Goal: Task Accomplishment & Management: Manage account settings

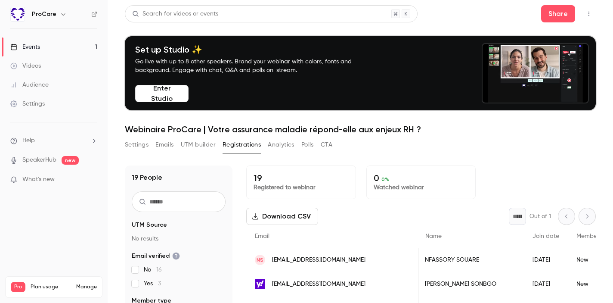
click at [58, 16] on button "button" at bounding box center [63, 14] width 10 height 10
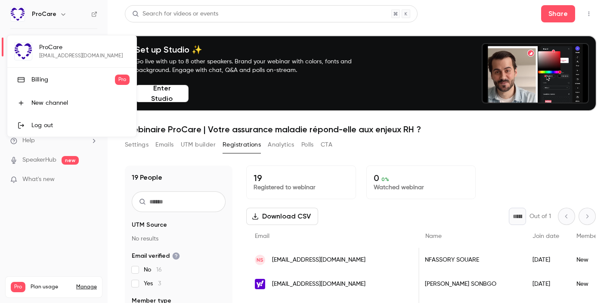
click at [155, 32] on div at bounding box center [306, 151] width 613 height 303
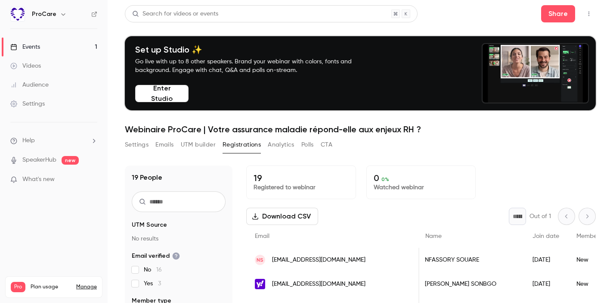
click at [56, 106] on link "Settings" at bounding box center [54, 103] width 108 height 19
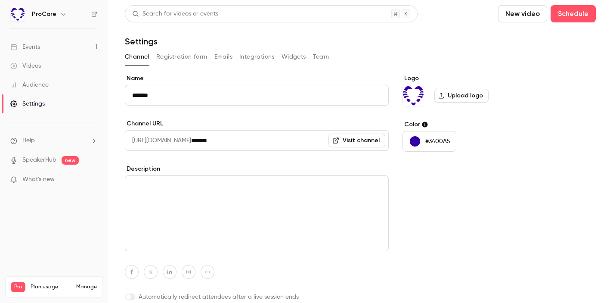
click at [227, 58] on button "Emails" at bounding box center [223, 57] width 18 height 14
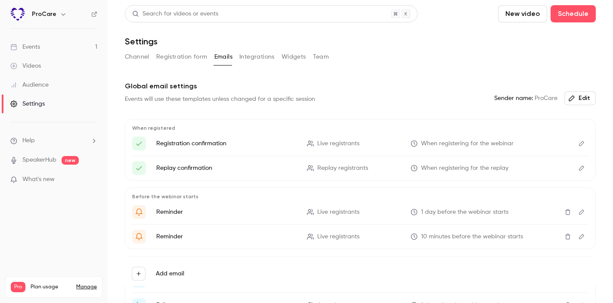
click at [317, 59] on button "Team" at bounding box center [321, 57] width 16 height 14
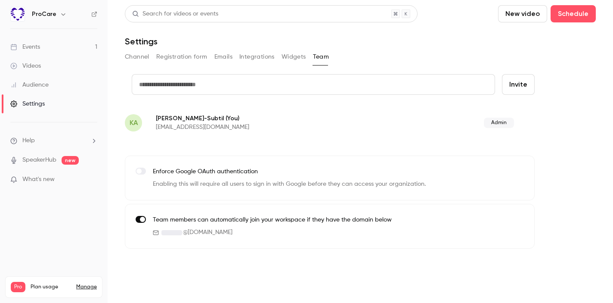
click at [235, 79] on input "text" at bounding box center [313, 84] width 363 height 21
type input "**********"
click at [515, 74] on button "Invite" at bounding box center [518, 84] width 33 height 21
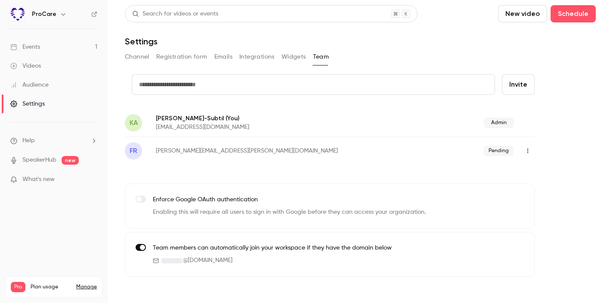
click at [58, 49] on link "Events 1" at bounding box center [54, 46] width 108 height 19
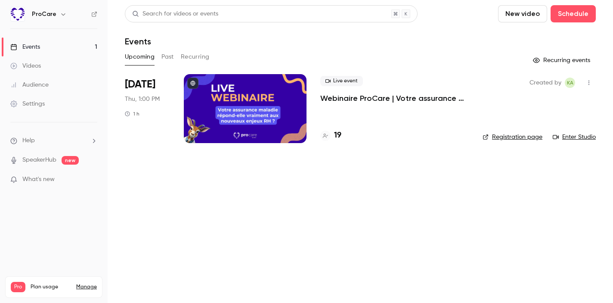
click at [52, 41] on link "Events 1" at bounding box center [54, 46] width 108 height 19
click at [51, 102] on link "Settings" at bounding box center [54, 103] width 108 height 19
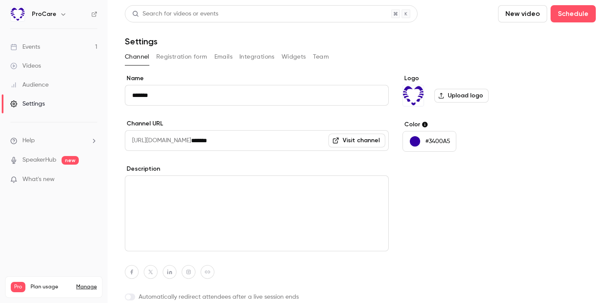
click at [44, 48] on link "Events 1" at bounding box center [54, 46] width 108 height 19
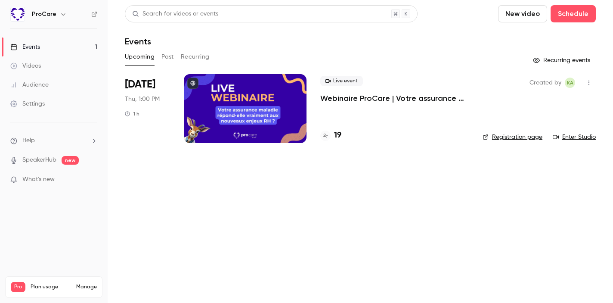
click at [37, 86] on div "Audience" at bounding box center [29, 84] width 38 height 9
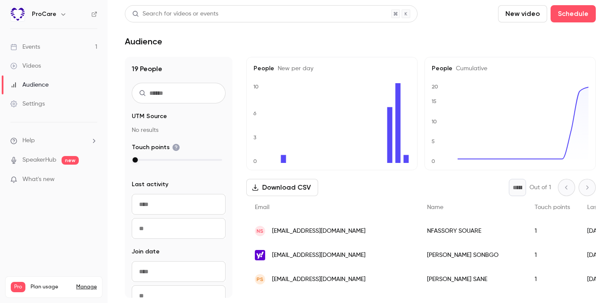
scroll to position [14, 0]
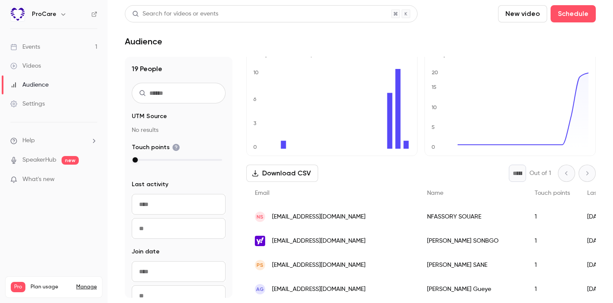
click at [41, 43] on link "Events 1" at bounding box center [54, 46] width 108 height 19
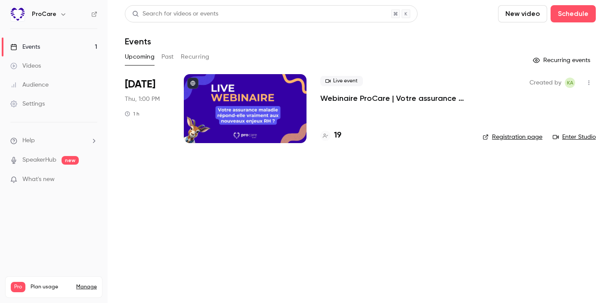
click at [215, 100] on div at bounding box center [245, 108] width 123 height 69
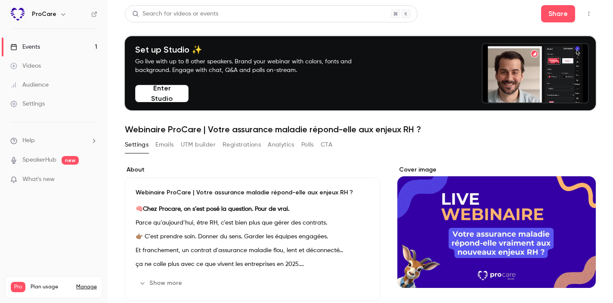
click at [238, 144] on button "Registrations" at bounding box center [241, 145] width 38 height 14
